Goal: Navigation & Orientation: Understand site structure

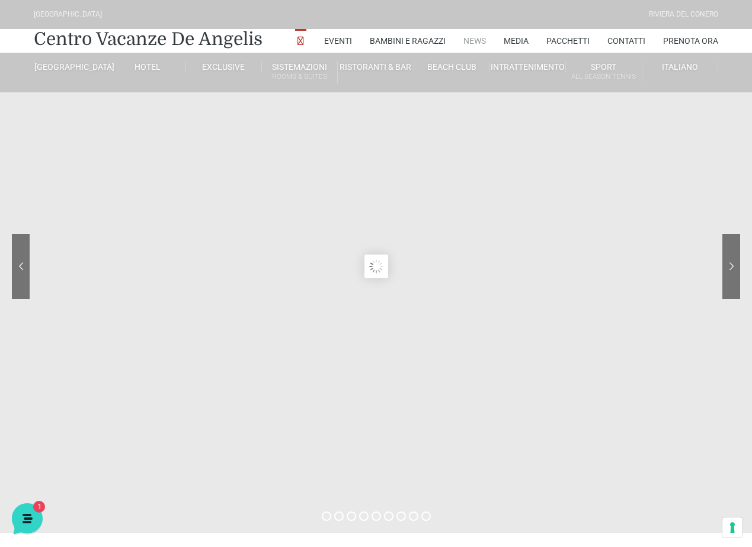
click at [473, 41] on link "News" at bounding box center [474, 41] width 23 height 24
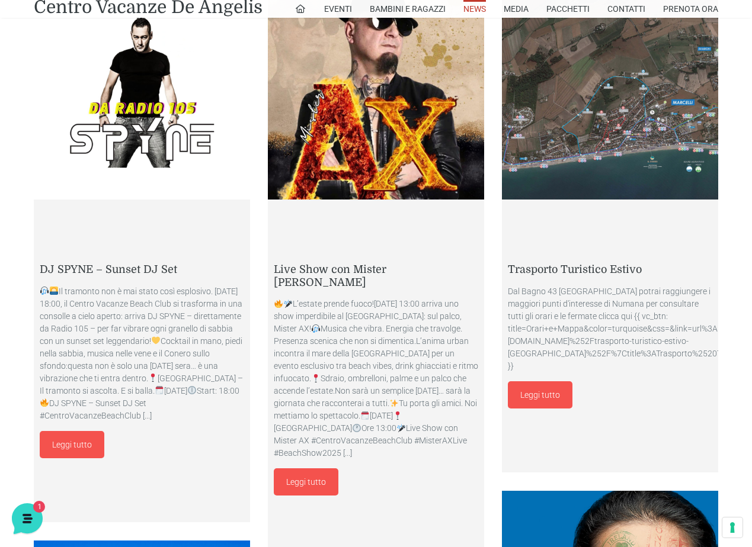
scroll to position [711, 0]
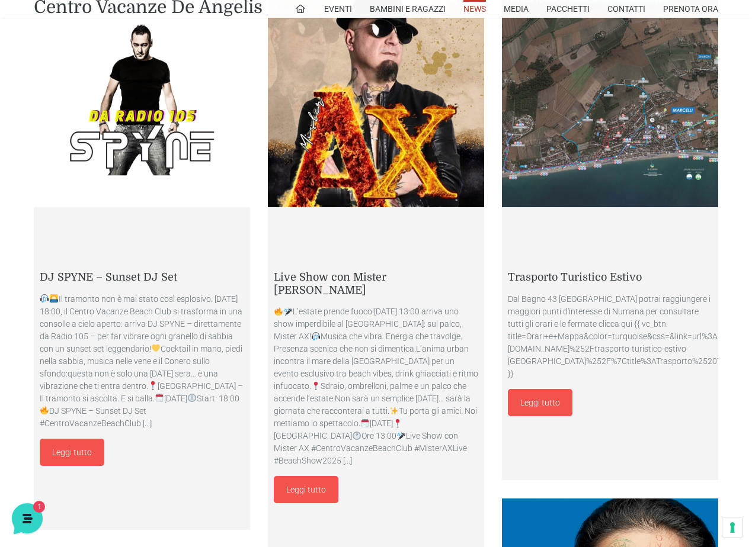
drag, startPoint x: 735, startPoint y: 140, endPoint x: 735, endPoint y: 114, distance: 26.1
click at [735, 114] on div "Trasporto Turistico Estivo Dal Bagno 43 [GEOGRAPHIC_DATA] potrai raggiungere i …" at bounding box center [619, 244] width 234 height 507
click at [28, 511] on icon at bounding box center [26, 517] width 31 height 31
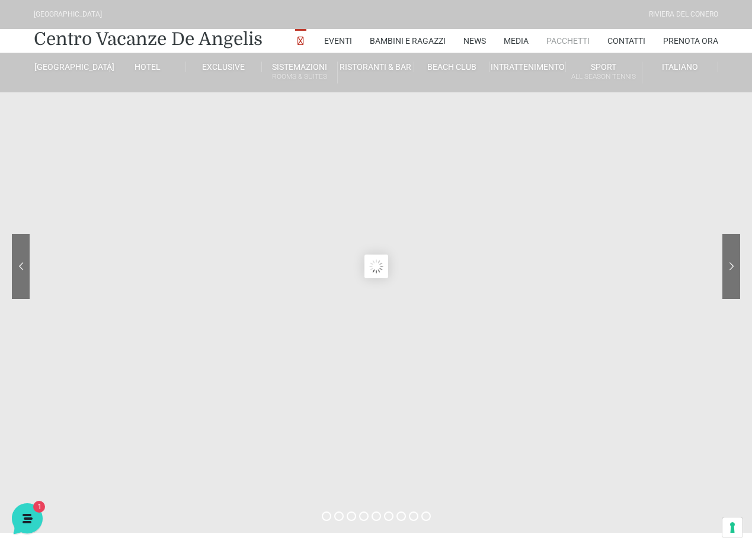
click at [570, 39] on link "Pacchetti" at bounding box center [567, 41] width 43 height 24
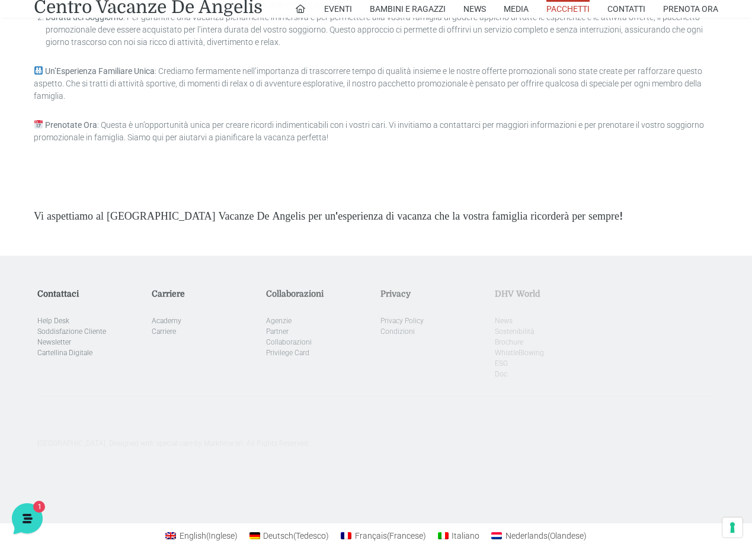
scroll to position [3297, 0]
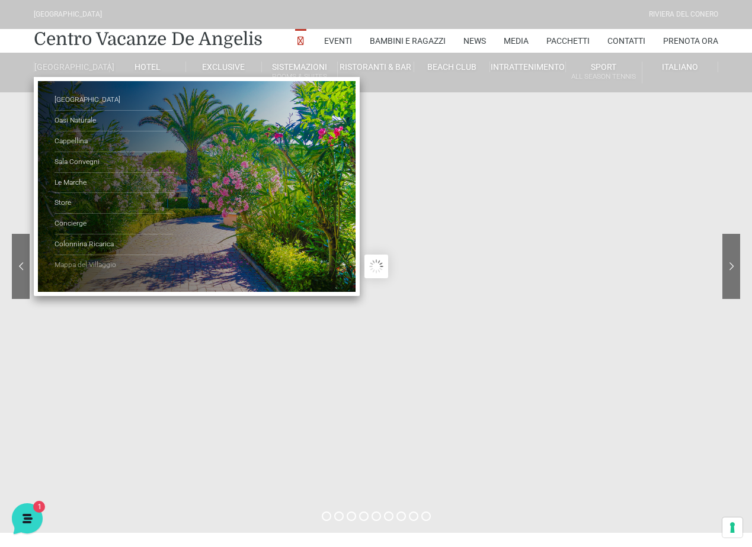
click at [86, 274] on link "Mappa del Villaggio" at bounding box center [113, 265] width 118 height 20
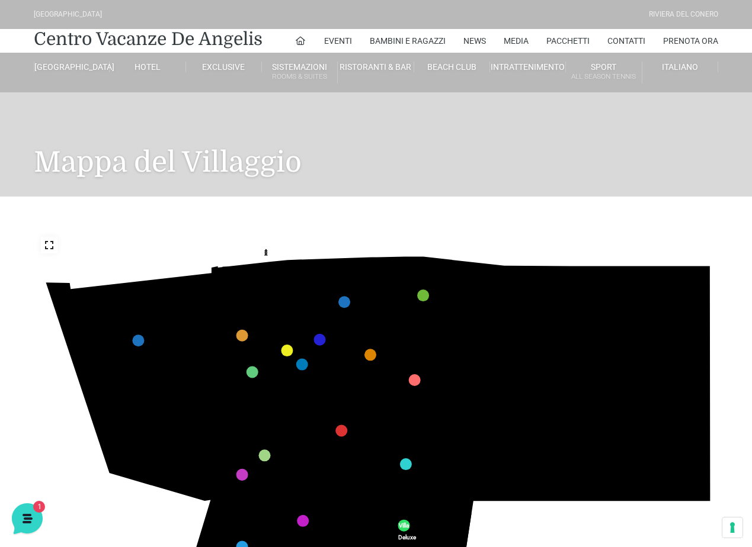
click at [639, 410] on icon "436 435 437 434 441 430 440 431 439 432 438 433 424 423 425 422 429 418 428 419…" at bounding box center [376, 422] width 685 height 385
click at [617, 408] on icon "436 435 437 434 441 430 440 431 439 432 438 433 424 423 425 422 429 418 428 419…" at bounding box center [376, 422] width 685 height 385
click at [617, 407] on icon "436 435 437 434 441 430 440 431 439 432 438 433 424 423 425 422 429 418 428 419…" at bounding box center [376, 422] width 685 height 385
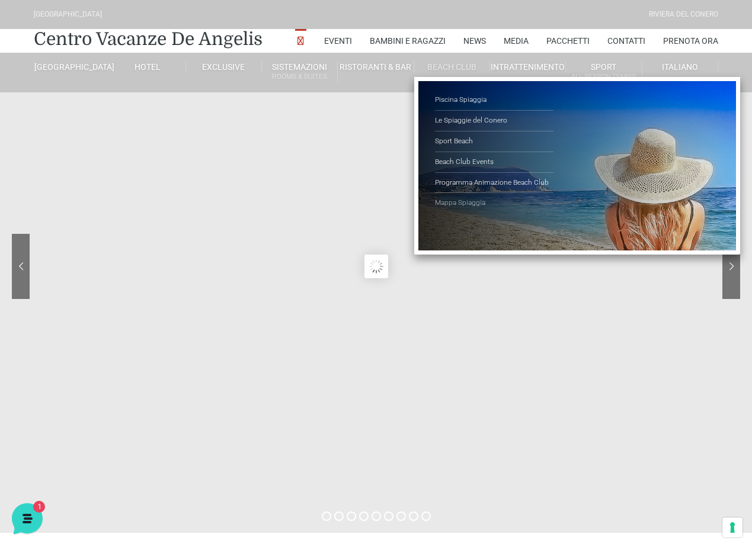
click at [460, 201] on link "Mappa Spiaggia" at bounding box center [494, 203] width 118 height 20
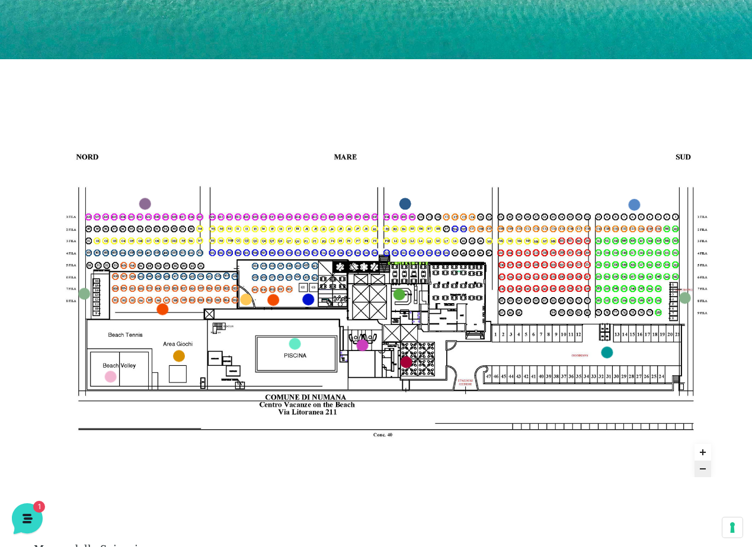
click at [703, 450] on use "Zoom in" at bounding box center [703, 453] width 6 height 6
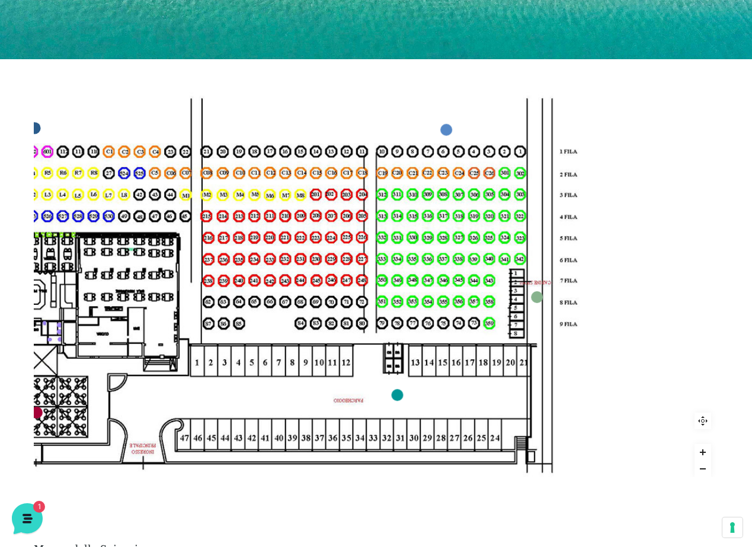
drag, startPoint x: 582, startPoint y: 243, endPoint x: 155, endPoint y: 235, distance: 427.2
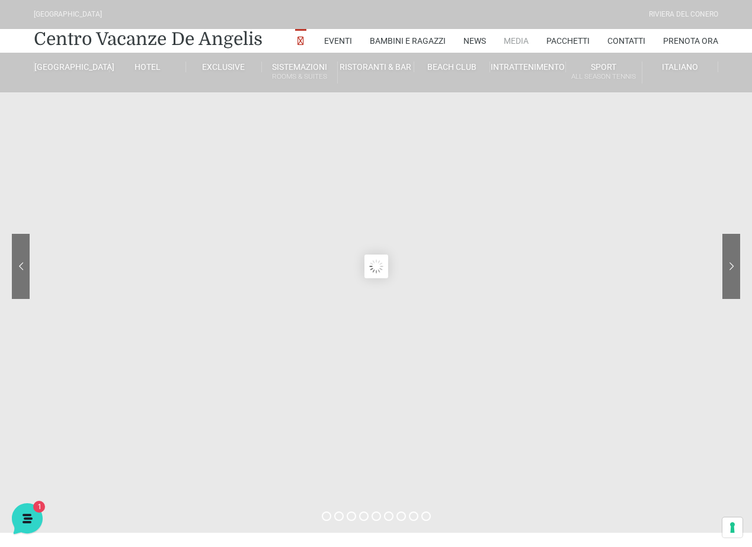
click at [515, 41] on link "Media" at bounding box center [516, 41] width 25 height 24
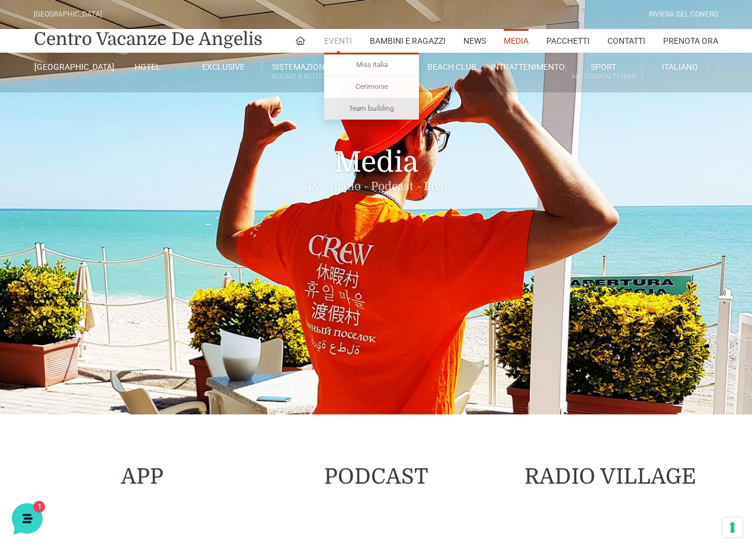
click at [376, 109] on link "Team building" at bounding box center [371, 108] width 95 height 21
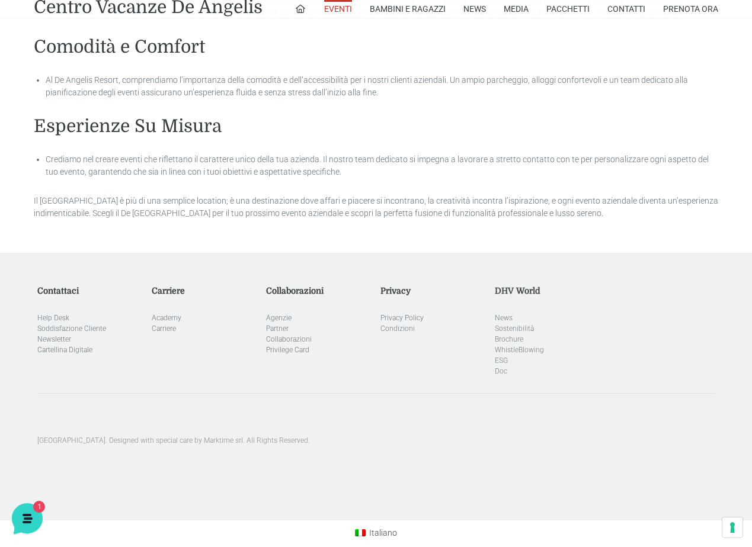
scroll to position [1070, 0]
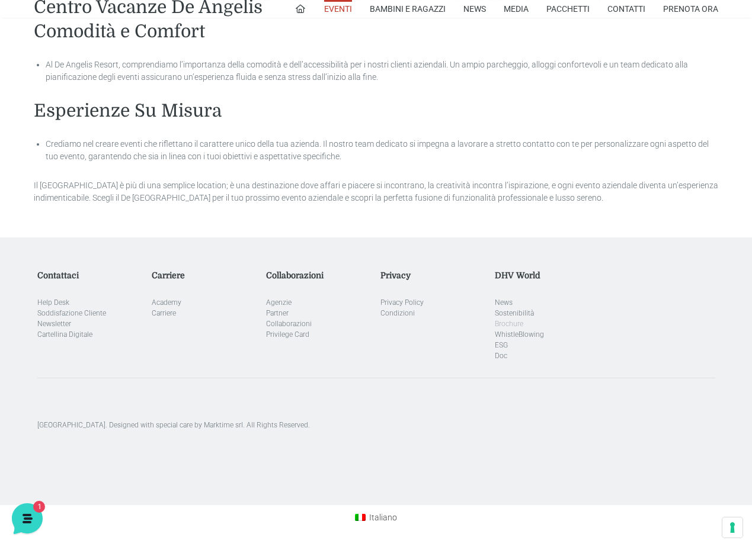
click at [509, 323] on link "Brochure" at bounding box center [509, 324] width 28 height 8
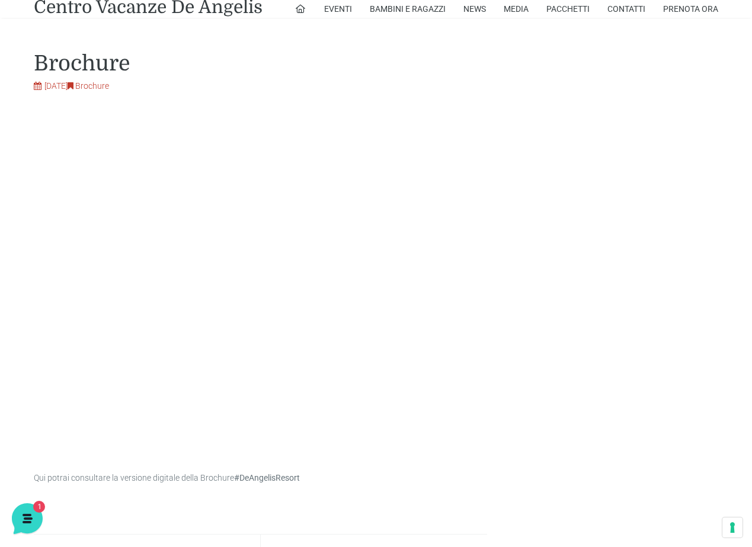
scroll to position [469, 0]
